Goal: Task Accomplishment & Management: Manage account settings

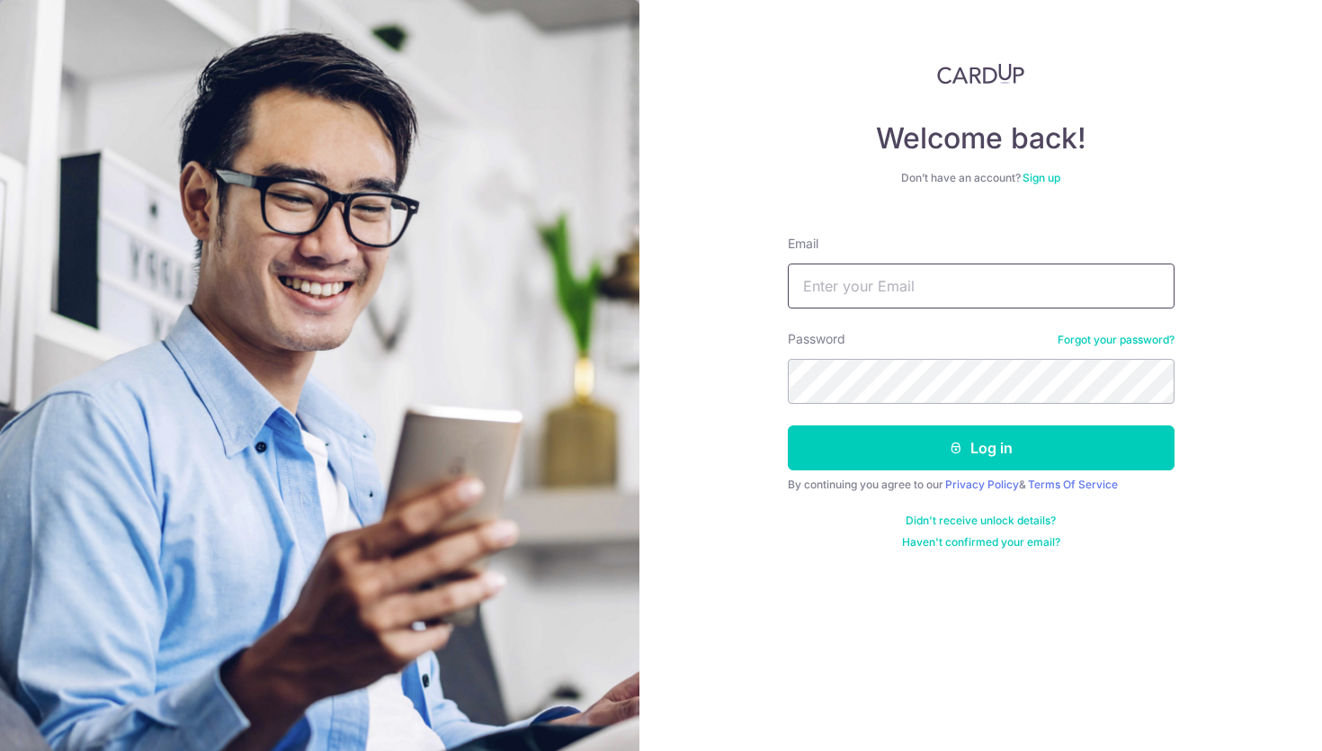
click at [838, 282] on input "Email" at bounding box center [981, 286] width 387 height 45
type input "[EMAIL_ADDRESS][DOMAIN_NAME]"
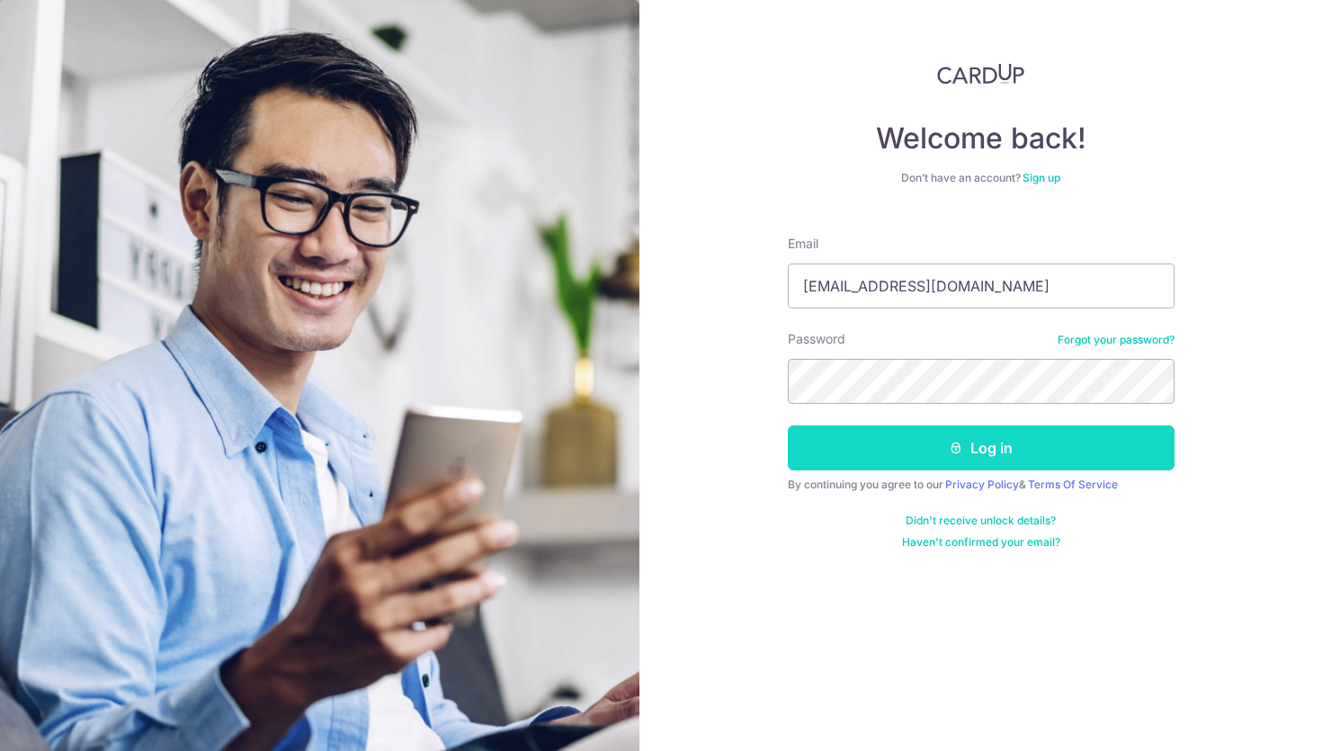
click at [961, 438] on button "Log in" at bounding box center [981, 448] width 387 height 45
